Goal: Task Accomplishment & Management: Use online tool/utility

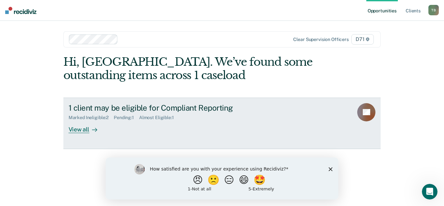
click at [82, 129] on div "View all" at bounding box center [87, 126] width 36 height 13
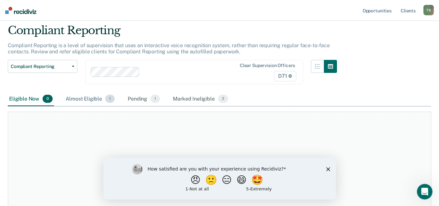
scroll to position [33, 0]
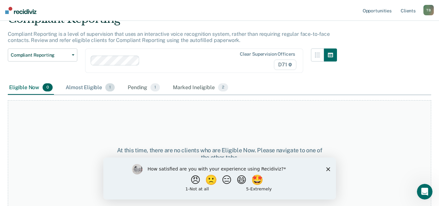
click at [92, 92] on div "Almost Eligible 1" at bounding box center [90, 88] width 52 height 14
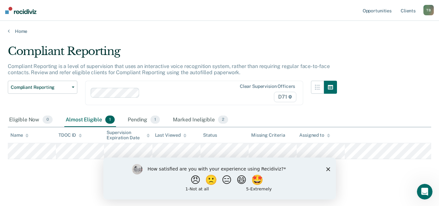
scroll to position [9, 0]
click at [329, 170] on icon "Close survey" at bounding box center [328, 169] width 4 height 4
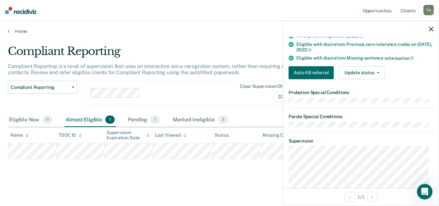
scroll to position [126, 0]
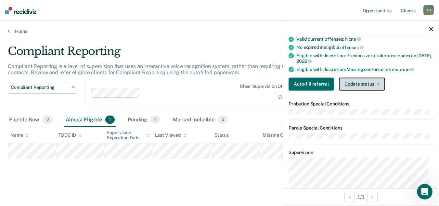
click at [375, 83] on span "button" at bounding box center [377, 83] width 5 height 1
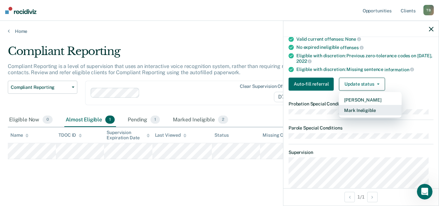
click at [370, 110] on button "Mark Ineligible" at bounding box center [370, 110] width 63 height 10
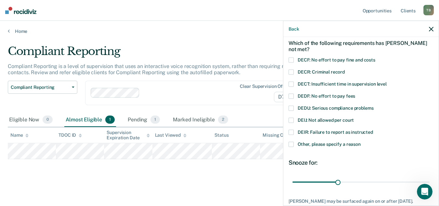
scroll to position [69, 0]
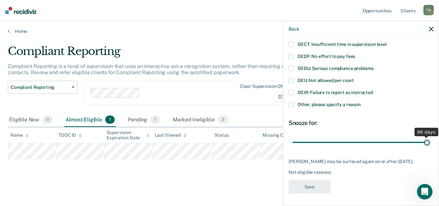
drag, startPoint x: 338, startPoint y: 142, endPoint x: 429, endPoint y: 143, distance: 91.1
type input "90"
click at [429, 143] on input "range" at bounding box center [361, 142] width 137 height 11
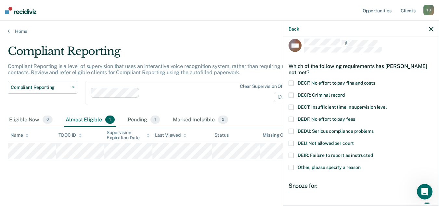
scroll to position [4, 0]
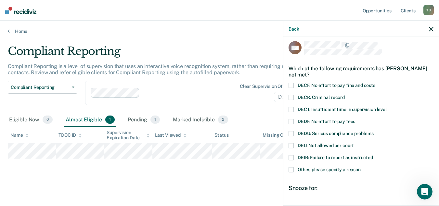
click at [292, 169] on span at bounding box center [291, 169] width 5 height 5
click at [361, 167] on input "Other, please specify a reason" at bounding box center [361, 167] width 0 height 0
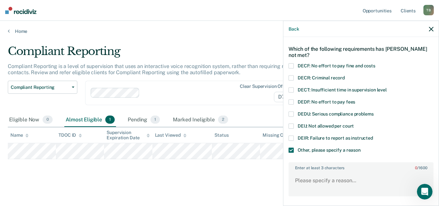
scroll to position [69, 0]
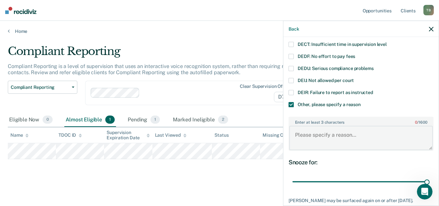
click at [316, 140] on textarea "Enter at least 3 characters 0 / 1600" at bounding box center [361, 138] width 144 height 24
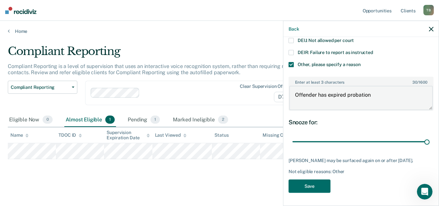
scroll to position [114, 0]
type textarea "Offender has expired probation"
click at [311, 187] on button "Save" at bounding box center [310, 185] width 42 height 13
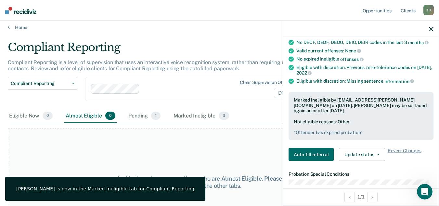
scroll to position [0, 0]
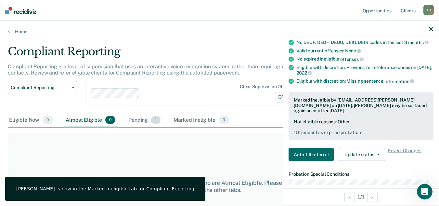
click at [145, 118] on div "Pending 1" at bounding box center [144, 120] width 35 height 14
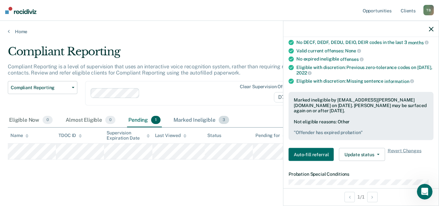
click at [194, 124] on div "Marked Ineligible 3" at bounding box center [201, 120] width 58 height 14
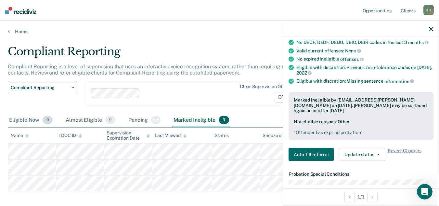
click at [16, 120] on div "Eligible Now 0" at bounding box center [31, 120] width 46 height 14
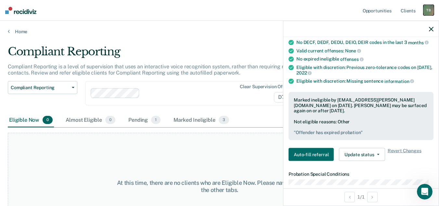
click at [427, 13] on div "T B" at bounding box center [429, 10] width 10 height 10
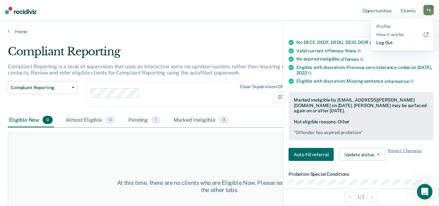
click at [383, 44] on link "Log Out" at bounding box center [403, 43] width 52 height 6
